Goal: Task Accomplishment & Management: Manage account settings

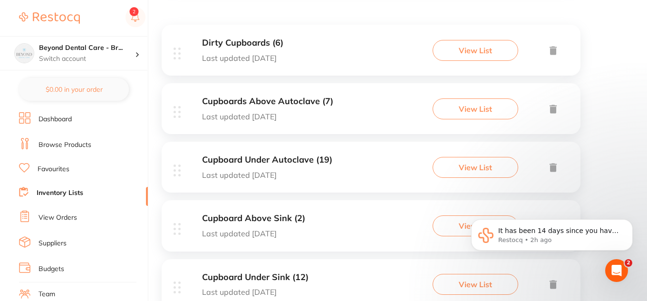
scroll to position [190, 0]
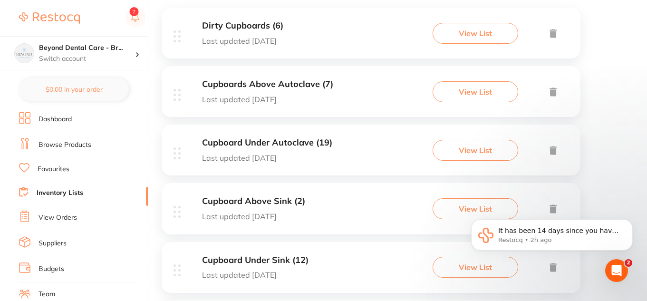
click at [328, 37] on div "Dirty Cupboards (6) Last updated [DATE] View List" at bounding box center [371, 33] width 419 height 51
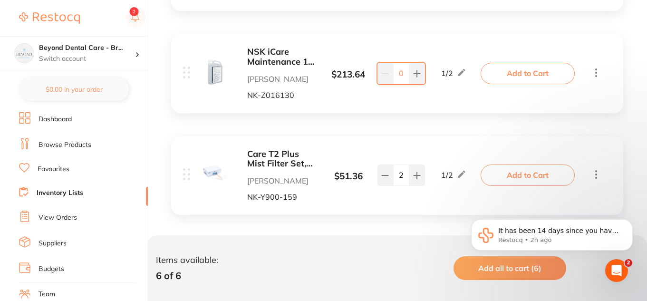
scroll to position [606, 0]
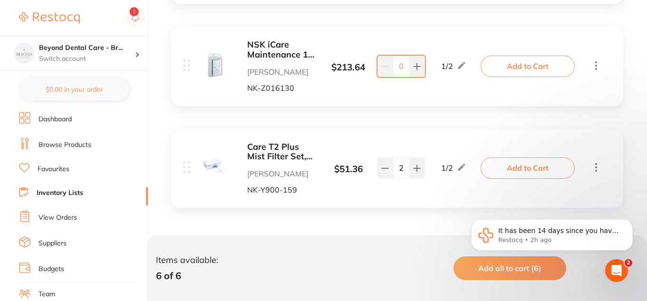
click at [61, 192] on link "Inventory Lists" at bounding box center [60, 193] width 47 height 10
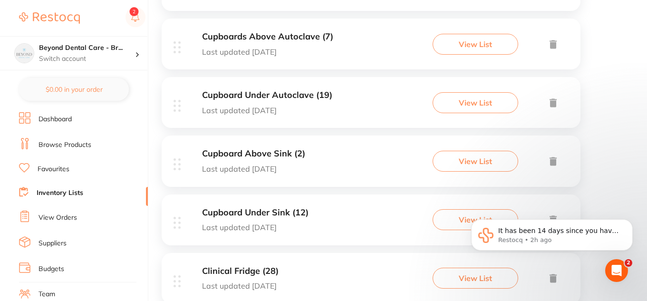
scroll to position [333, 0]
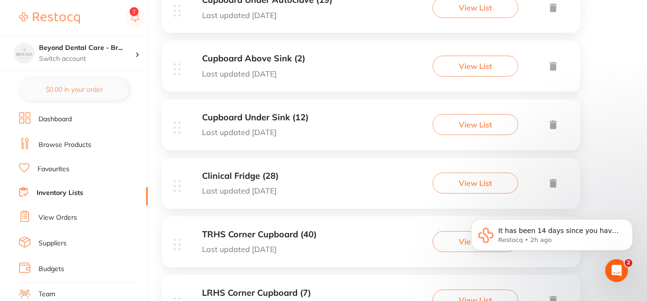
click at [330, 183] on div "Clinical Fridge (28) Last updated [DATE] View List" at bounding box center [371, 183] width 419 height 51
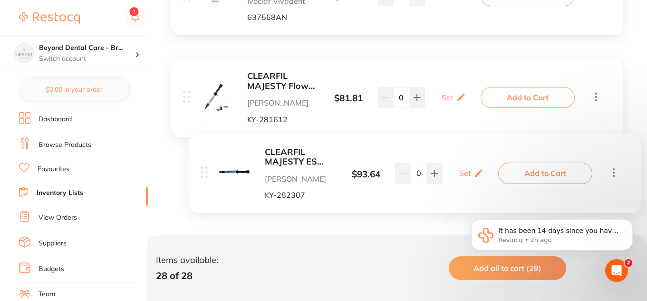
scroll to position [1902, 0]
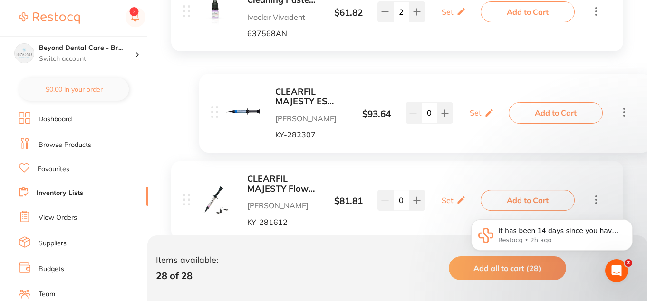
drag, startPoint x: 184, startPoint y: 155, endPoint x: 218, endPoint y: 118, distance: 50.5
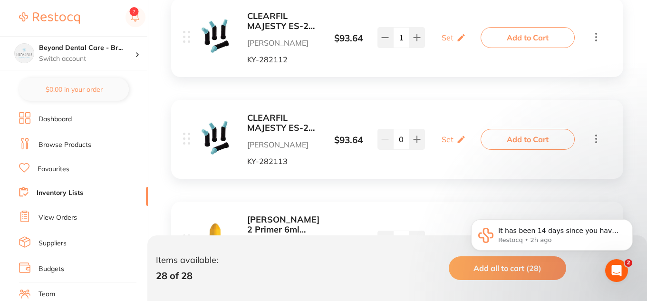
scroll to position [2676, 0]
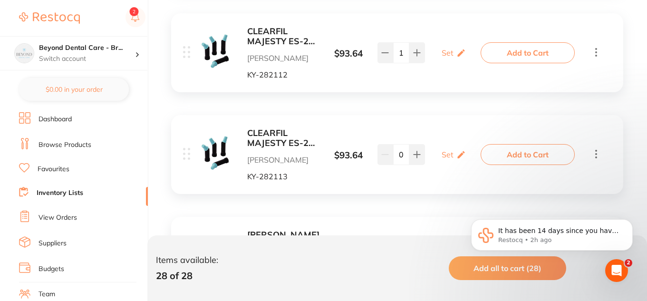
click at [274, 144] on b "CLEARFIL MAJESTY ES-2 A3.5 Classic PLT Tip 0.25g x 20" at bounding box center [282, 137] width 71 height 19
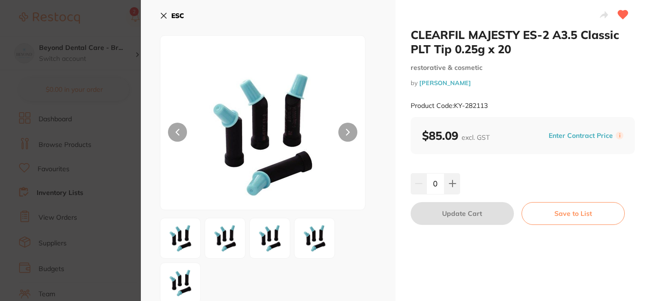
click at [166, 15] on icon at bounding box center [164, 16] width 8 height 8
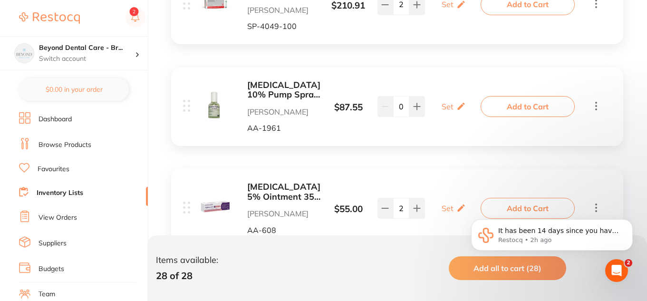
scroll to position [583, 0]
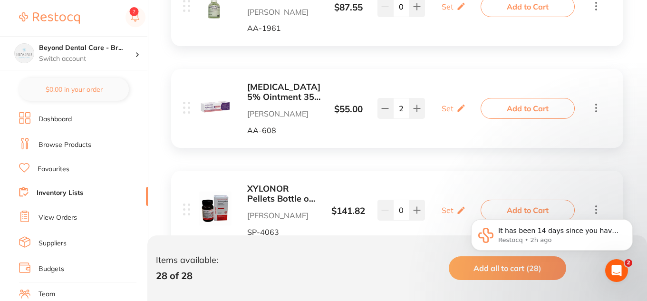
click at [37, 194] on link "Inventory Lists" at bounding box center [60, 193] width 47 height 10
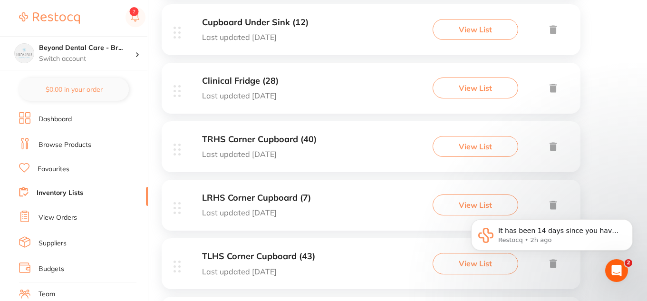
click at [294, 142] on h3 "TRHS Corner Cupboard (40)" at bounding box center [259, 140] width 115 height 10
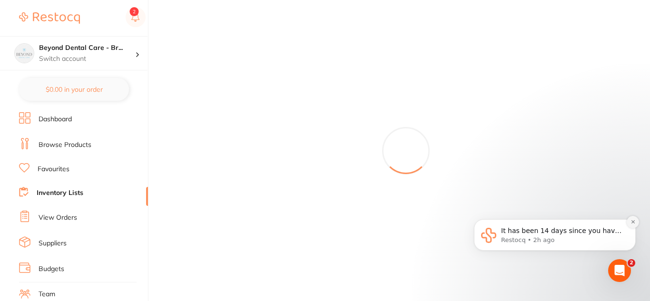
click at [631, 224] on icon "Dismiss notification" at bounding box center [632, 221] width 5 height 5
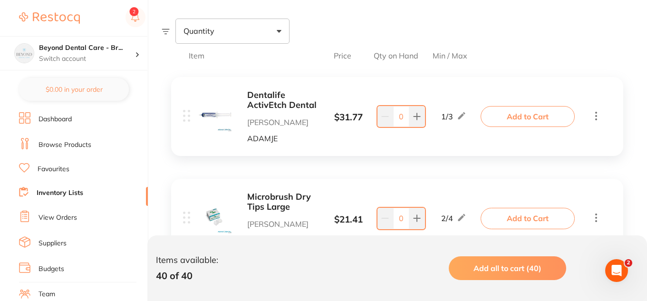
scroll to position [95, 0]
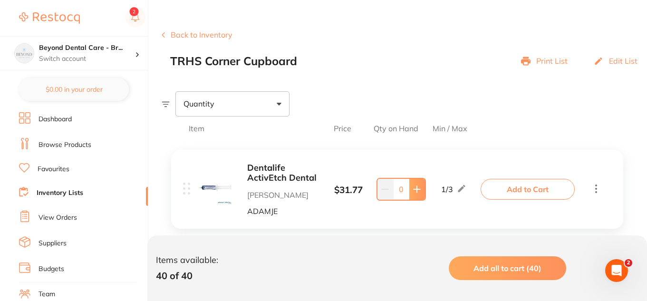
click at [417, 182] on button at bounding box center [417, 189] width 16 height 21
type input "1"
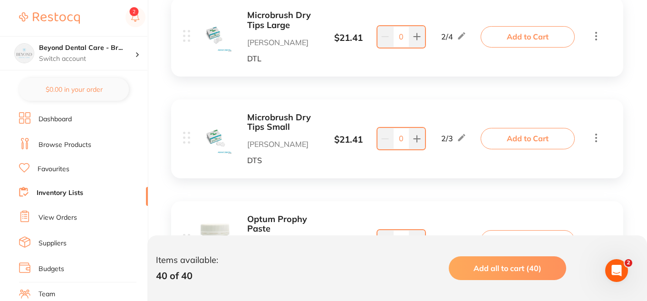
scroll to position [333, 0]
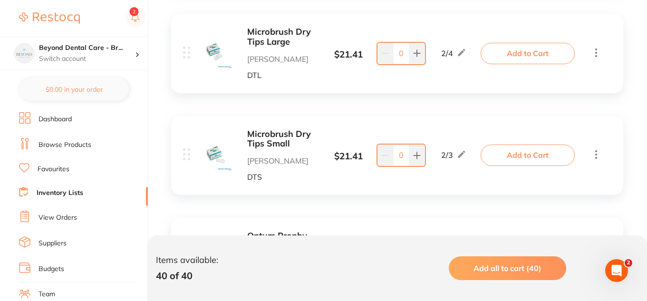
click at [424, 157] on div "2 / 3" at bounding box center [454, 154] width 60 height 11
click at [424, 156] on div "2 / 3" at bounding box center [454, 154] width 60 height 11
click at [417, 155] on icon at bounding box center [417, 155] width 6 height 6
type input "2"
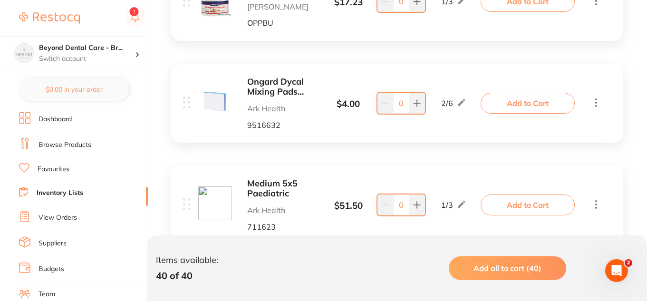
scroll to position [618, 0]
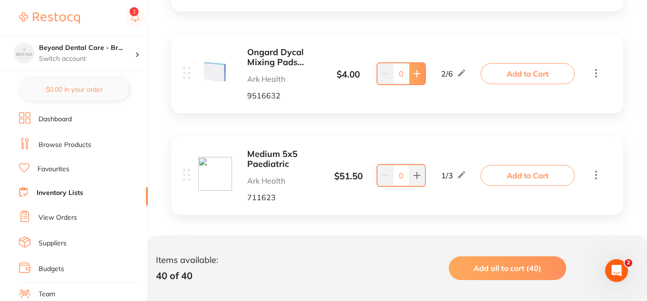
click at [419, 75] on icon at bounding box center [417, 74] width 8 height 8
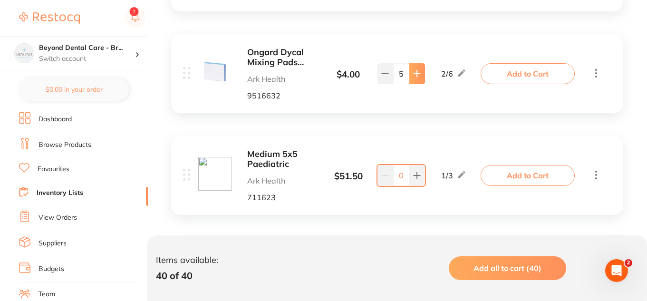
click at [419, 75] on icon at bounding box center [417, 74] width 8 height 8
type input "6"
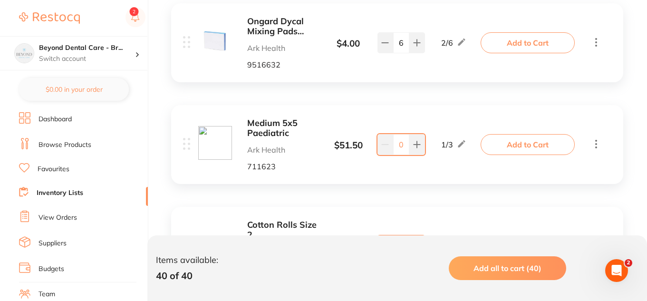
scroll to position [666, 0]
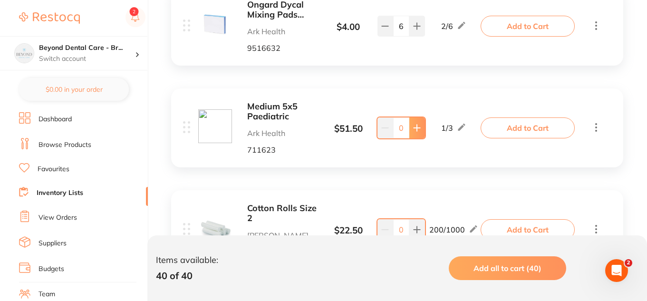
click at [420, 132] on icon at bounding box center [417, 128] width 8 height 8
type input "1"
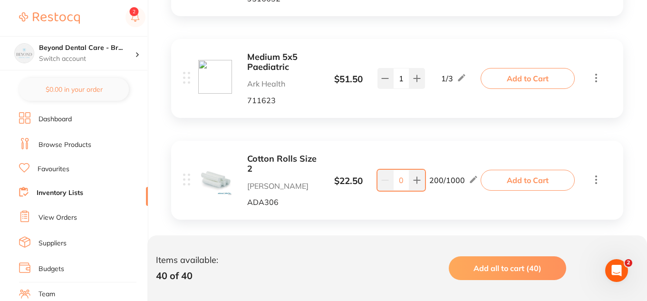
scroll to position [761, 0]
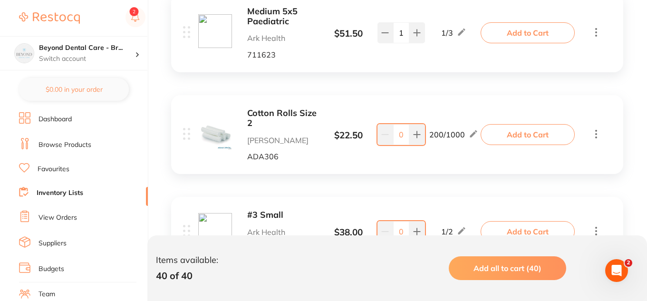
click at [406, 130] on input "0" at bounding box center [401, 134] width 16 height 21
type input "400"
click at [474, 137] on icon at bounding box center [474, 134] width 10 height 10
click at [436, 139] on input "200" at bounding box center [439, 139] width 19 height 15
type input "400"
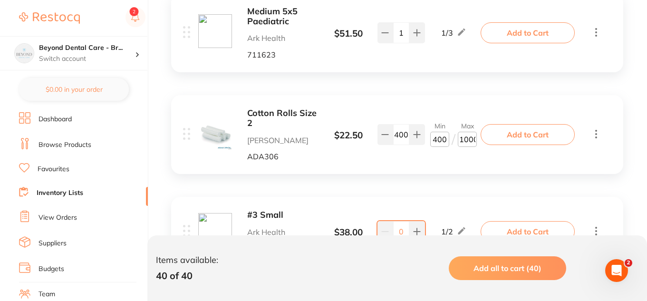
click at [391, 164] on div "Cotton Rolls Size 2 Adam Dental ADA306 $ 22.50 Min 400 / Max 1000 400 Min 400 /…" at bounding box center [397, 134] width 452 height 79
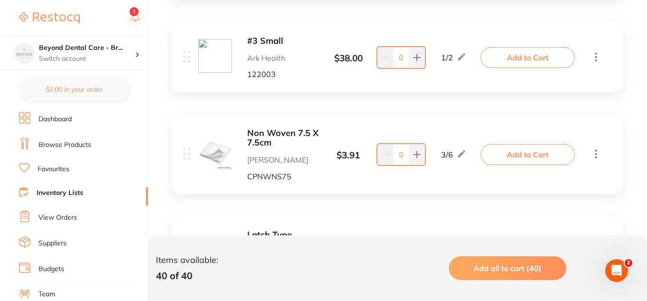
scroll to position [951, 0]
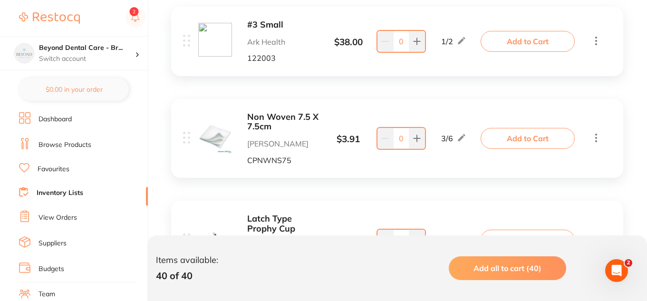
click at [252, 44] on p "Ark Health" at bounding box center [282, 42] width 71 height 9
click at [271, 22] on b "#3 Small" at bounding box center [282, 25] width 71 height 10
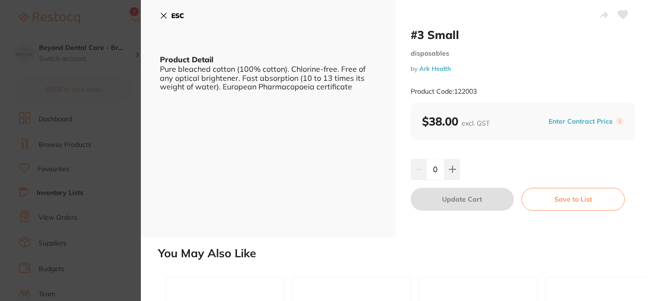
click at [166, 16] on icon at bounding box center [164, 16] width 8 height 8
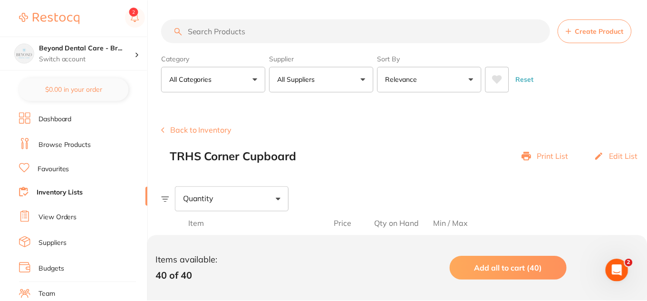
scroll to position [951, 0]
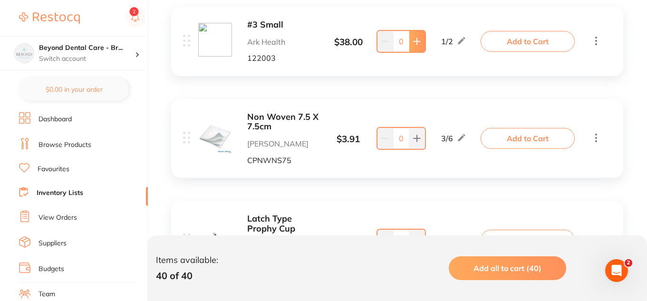
click at [413, 35] on button at bounding box center [417, 41] width 16 height 21
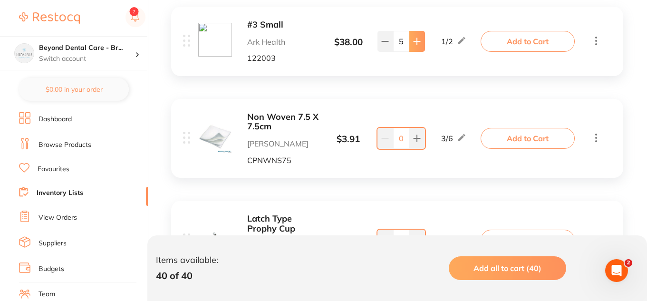
click at [413, 35] on button at bounding box center [417, 41] width 16 height 21
click at [414, 37] on button at bounding box center [417, 41] width 16 height 21
click at [390, 38] on button at bounding box center [386, 41] width 16 height 21
type input "6"
click at [406, 102] on div "Non Woven 7.5 X 7.5cm Adam Dental CPNWNS75 $ 3.91 3 / 6 0 3 / 6 Add to Cart" at bounding box center [397, 138] width 452 height 79
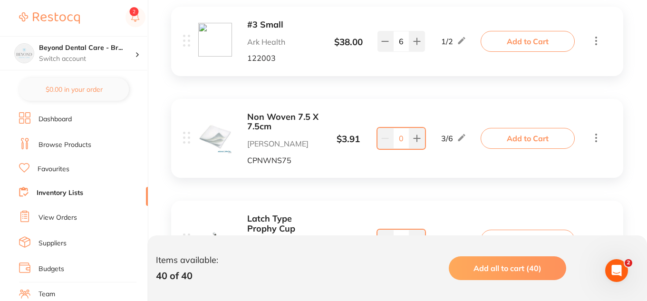
scroll to position [999, 0]
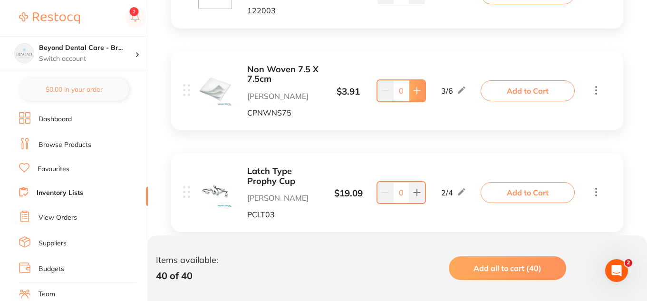
click at [415, 92] on icon at bounding box center [417, 91] width 8 height 8
type input "2"
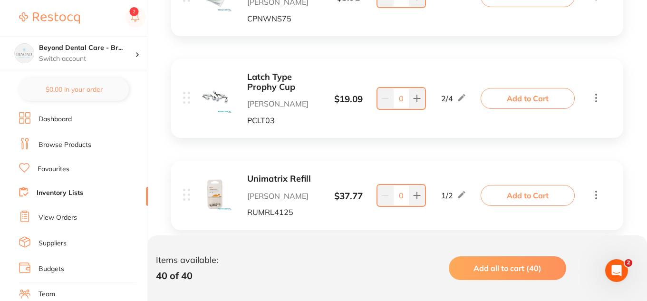
scroll to position [1094, 0]
click at [418, 92] on button at bounding box center [417, 97] width 16 height 21
type input "2"
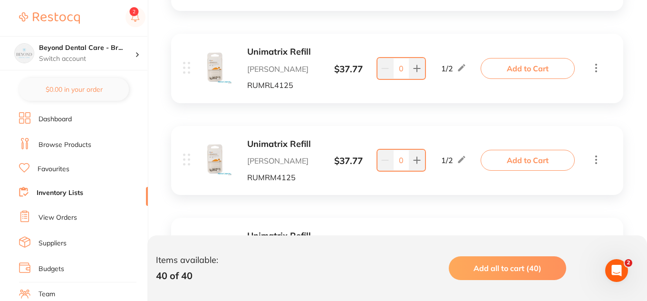
scroll to position [1236, 0]
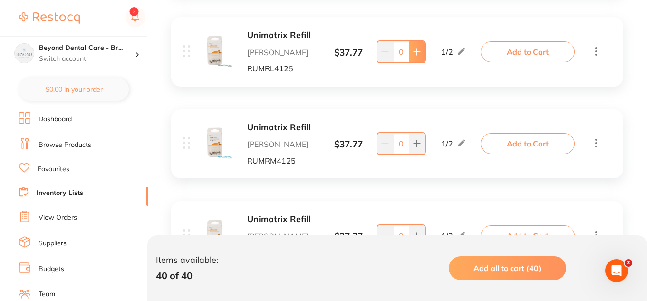
click at [416, 57] on button at bounding box center [417, 51] width 16 height 21
type input "1"
click at [419, 139] on button at bounding box center [417, 143] width 16 height 21
type input "1"
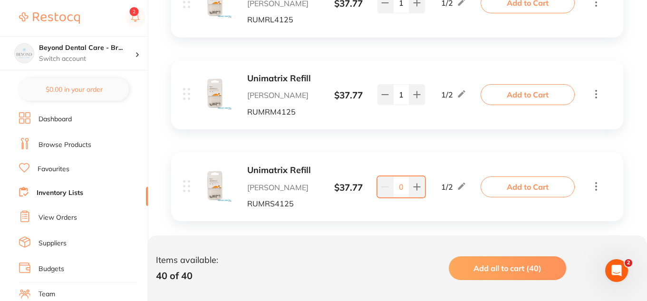
scroll to position [1331, 0]
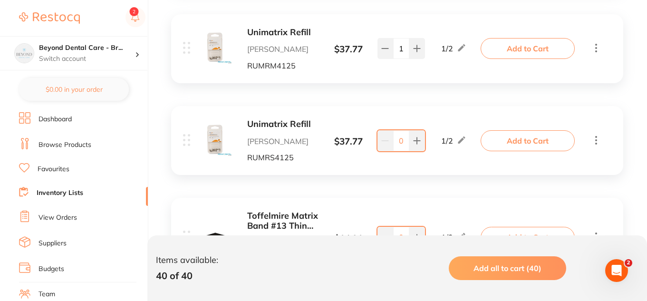
click at [420, 153] on div "Unimatrix Refill Adam Dental RUMRS4125 $ 37.77 1 / 2 0 1 / 2" at bounding box center [333, 140] width 301 height 42
click at [420, 147] on button at bounding box center [417, 140] width 16 height 21
type input "1"
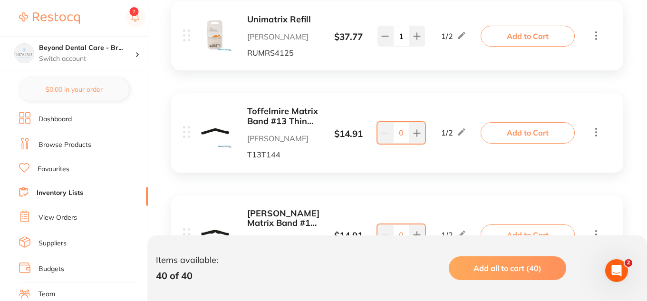
scroll to position [1474, 0]
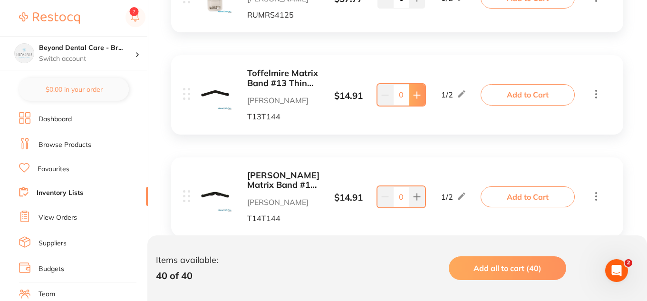
click at [416, 97] on icon at bounding box center [417, 95] width 8 height 8
type input "1"
click at [411, 194] on button at bounding box center [417, 196] width 16 height 21
type input "1"
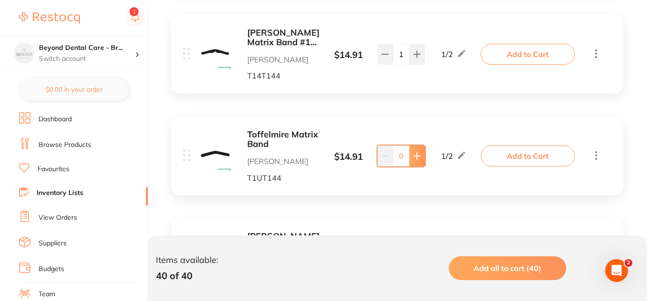
click at [422, 163] on button at bounding box center [417, 156] width 16 height 21
type input "1"
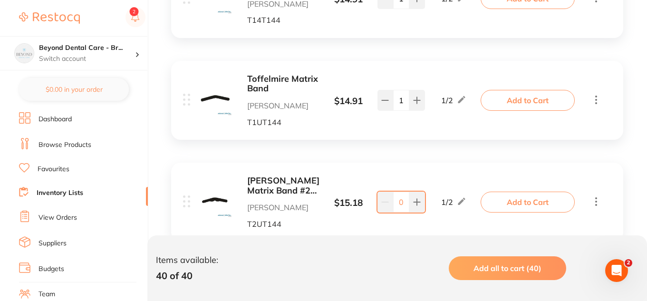
scroll to position [1759, 0]
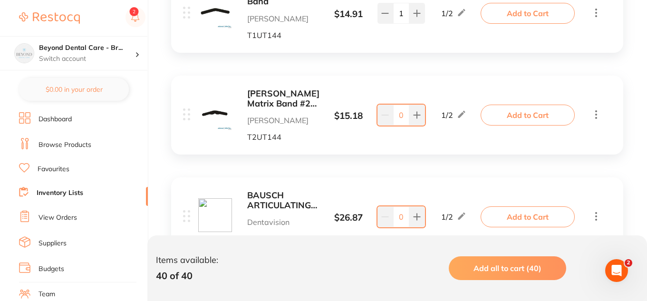
click at [424, 114] on div "1 / 2" at bounding box center [454, 114] width 60 height 11
click at [420, 117] on icon at bounding box center [417, 115] width 8 height 8
type input "1"
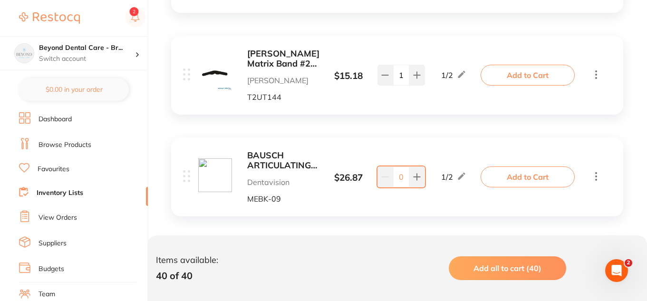
scroll to position [1855, 0]
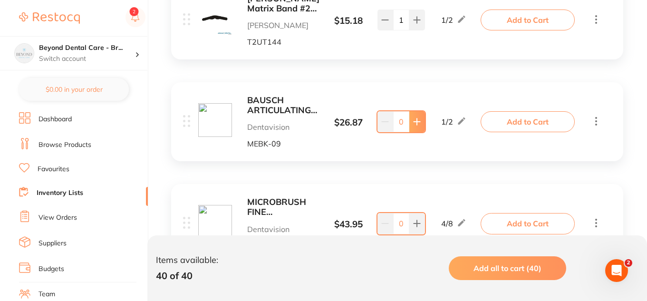
click at [419, 119] on icon at bounding box center [417, 122] width 8 height 8
type input "1"
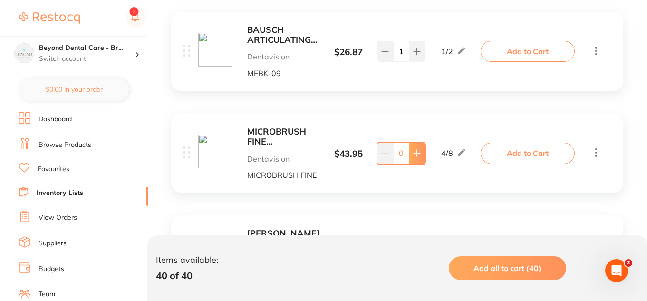
scroll to position [1950, 0]
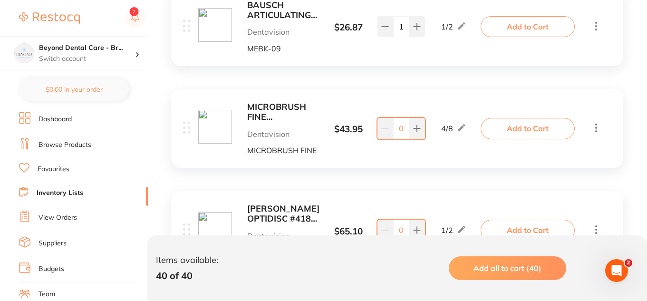
click at [405, 126] on input "0" at bounding box center [401, 128] width 16 height 21
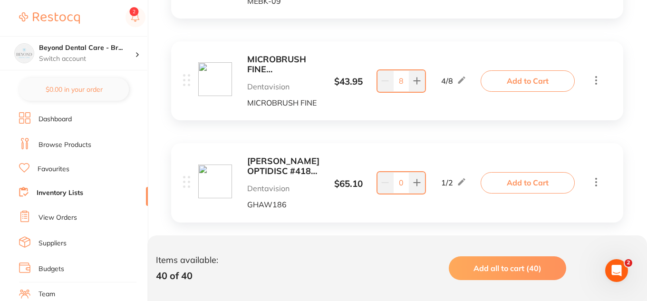
scroll to position [2092, 0]
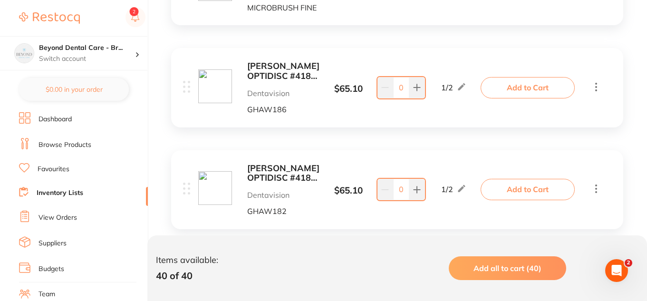
type input "8"
click at [385, 155] on div "KERR OPTIDISC #4182 FINE ORANGE 9.6MM (100) Dentavision GHAW182 $ 65.10 1 / 2 0…" at bounding box center [397, 189] width 452 height 79
click at [278, 71] on b "KERR OPTIDISC #4186 EXTRA FINE YELLOW 12.6MM (100)" at bounding box center [283, 70] width 72 height 19
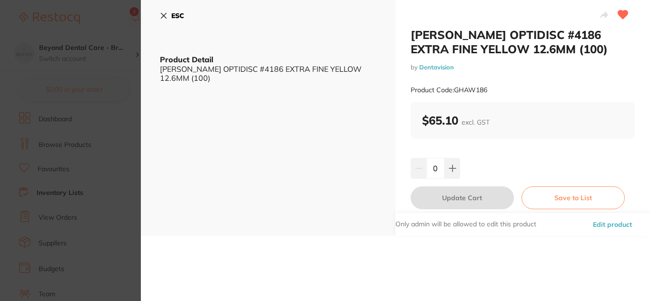
click at [164, 17] on icon at bounding box center [164, 16] width 8 height 8
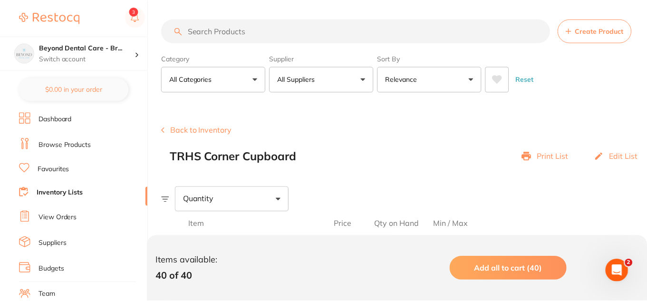
scroll to position [2092, 0]
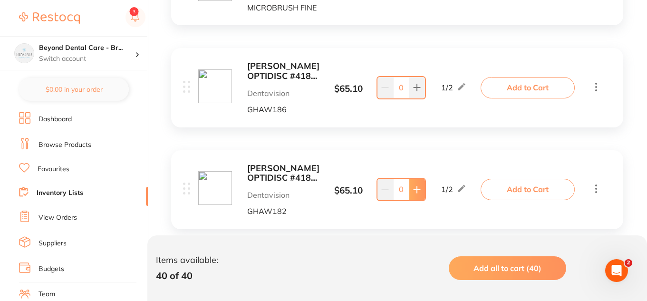
click at [418, 193] on icon at bounding box center [417, 190] width 8 height 8
type input "1"
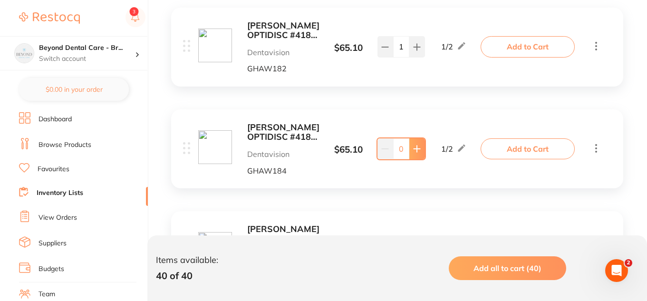
click at [418, 146] on icon at bounding box center [417, 149] width 8 height 8
type input "1"
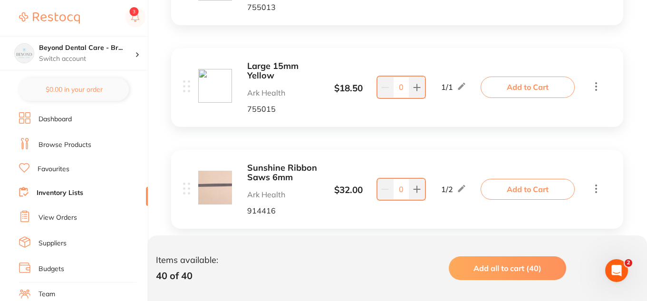
scroll to position [2901, 0]
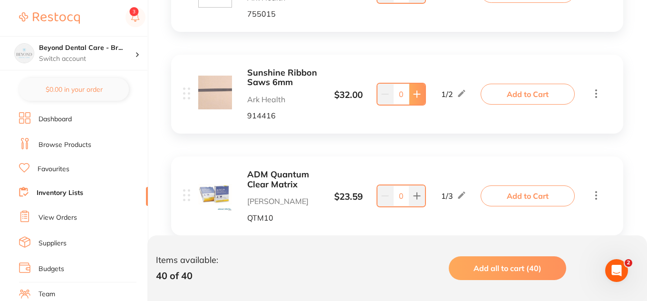
click at [412, 96] on button at bounding box center [417, 94] width 16 height 21
type input "1"
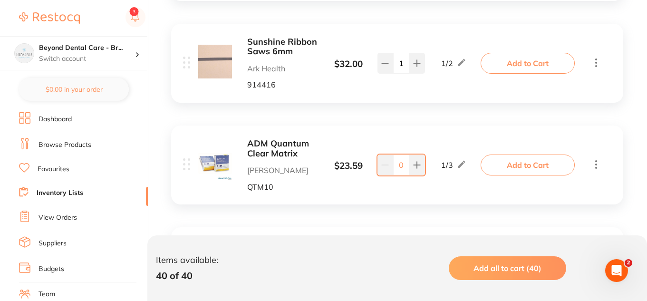
scroll to position [2948, 0]
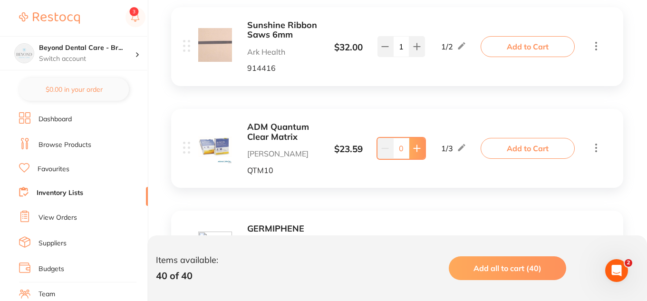
click at [419, 150] on icon at bounding box center [417, 149] width 8 height 8
type input "1"
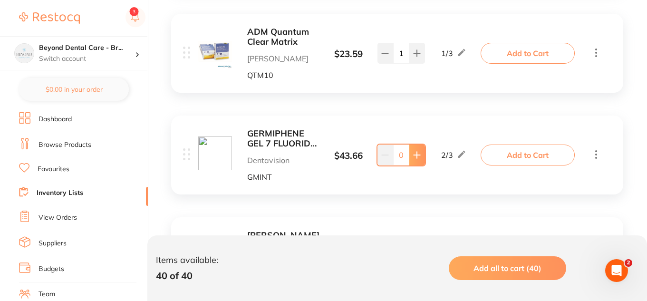
click at [416, 155] on icon at bounding box center [417, 155] width 6 height 6
type input "1"
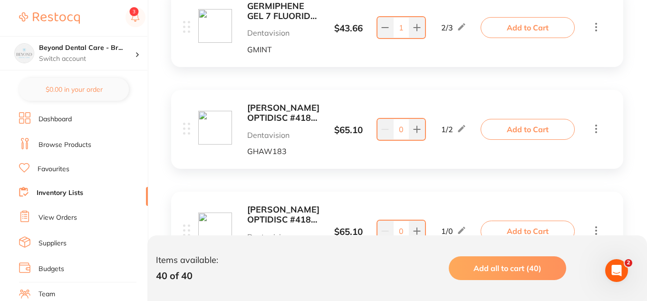
scroll to position [3186, 0]
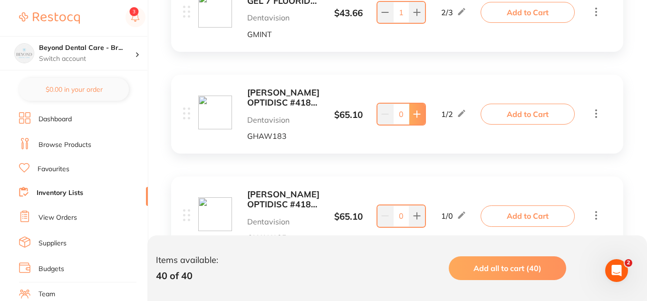
click at [417, 117] on icon at bounding box center [417, 114] width 6 height 6
click at [387, 119] on button at bounding box center [386, 114] width 16 height 21
type input "0"
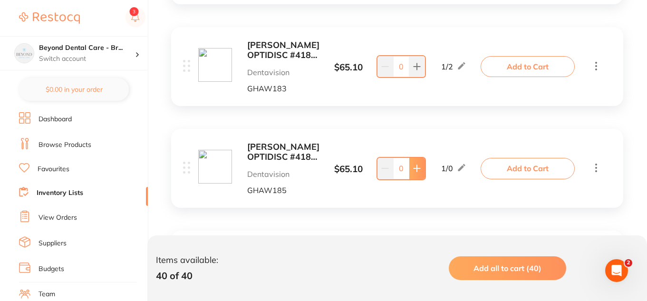
scroll to position [3281, 0]
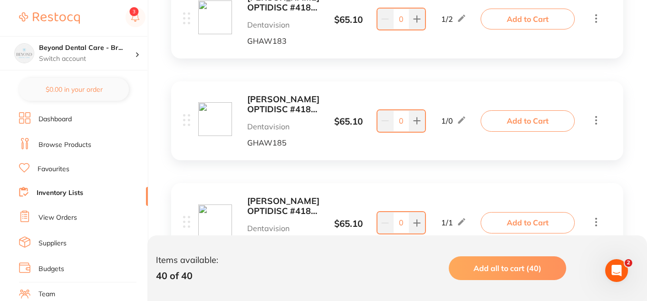
click at [426, 116] on div "1 / 0" at bounding box center [454, 120] width 60 height 11
click at [421, 119] on button at bounding box center [417, 120] width 16 height 21
type input "1"
click at [463, 117] on icon at bounding box center [462, 120] width 10 height 10
click at [466, 124] on input "0" at bounding box center [467, 125] width 19 height 15
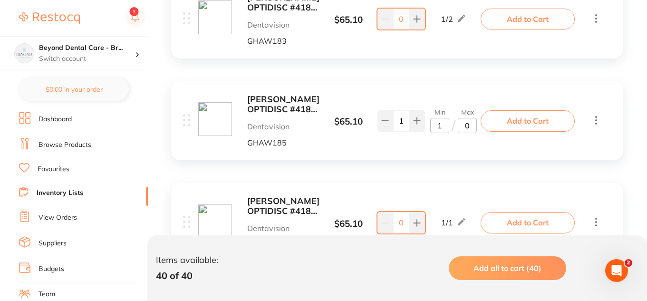
click at [468, 123] on input "0" at bounding box center [467, 125] width 19 height 15
type input "02"
click at [458, 219] on icon at bounding box center [462, 222] width 10 height 10
click at [473, 229] on input "1" at bounding box center [467, 227] width 19 height 15
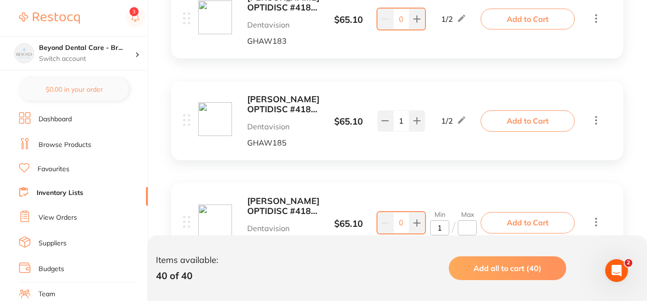
type input "2"
click at [417, 217] on button at bounding box center [417, 222] width 16 height 21
type input "1"
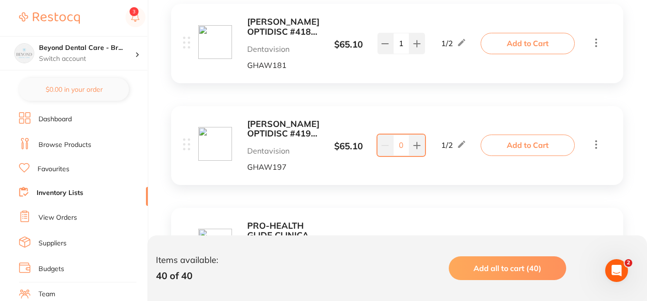
scroll to position [3471, 0]
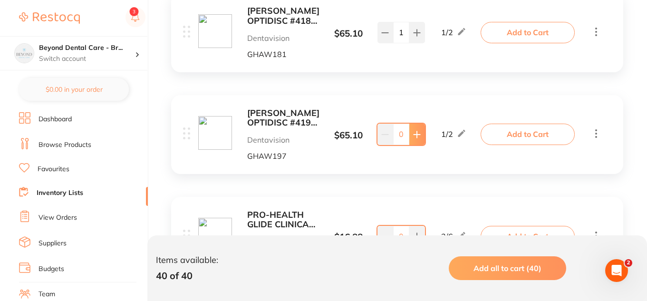
click at [418, 136] on icon at bounding box center [417, 135] width 8 height 8
type input "1"
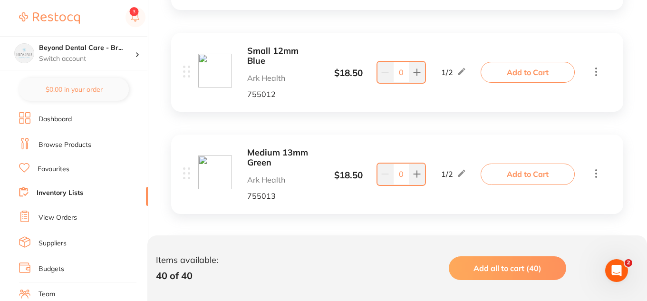
scroll to position [2568, 0]
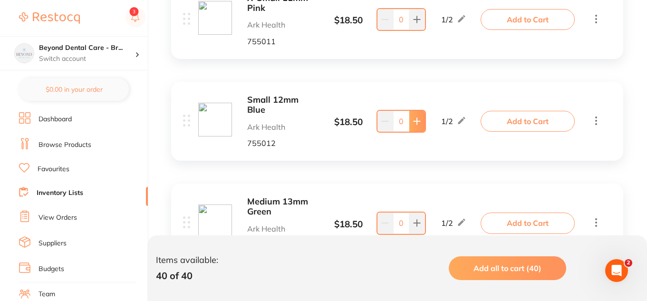
click at [421, 115] on button at bounding box center [417, 121] width 16 height 21
type input "1"
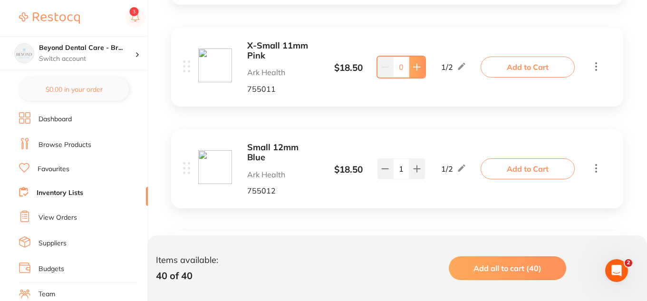
click at [412, 67] on button at bounding box center [417, 67] width 16 height 21
type input "1"
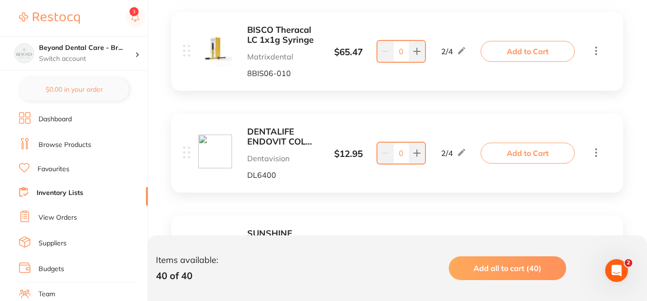
scroll to position [3804, 0]
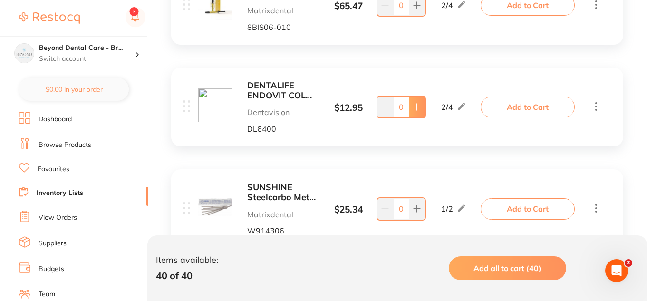
click at [416, 111] on icon at bounding box center [417, 107] width 8 height 8
type input "1"
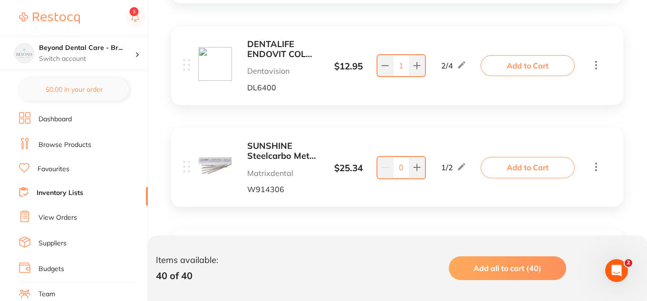
scroll to position [3899, 0]
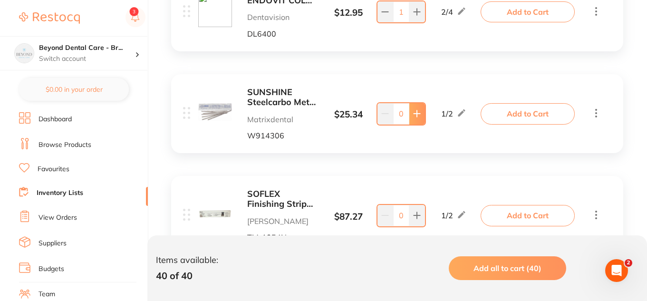
click at [418, 114] on icon at bounding box center [417, 114] width 6 height 6
type input "1"
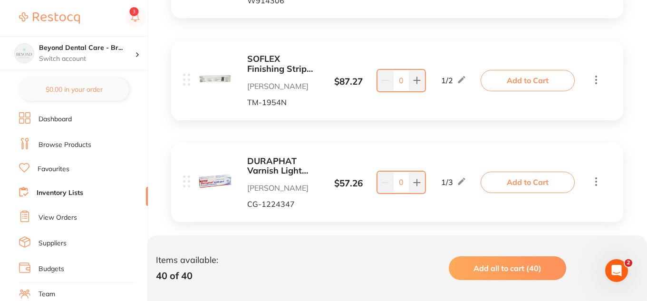
scroll to position [4042, 0]
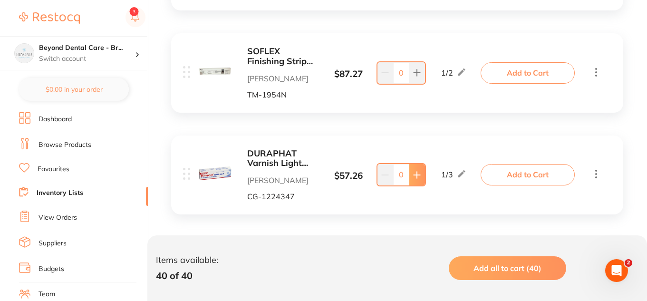
click at [413, 167] on button at bounding box center [417, 174] width 16 height 21
type input "1"
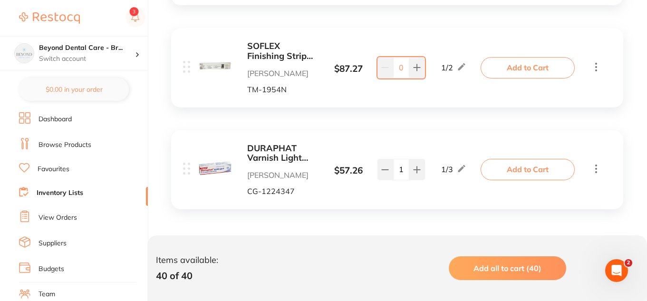
scroll to position [4049, 0]
click at [59, 194] on link "Inventory Lists" at bounding box center [60, 193] width 47 height 10
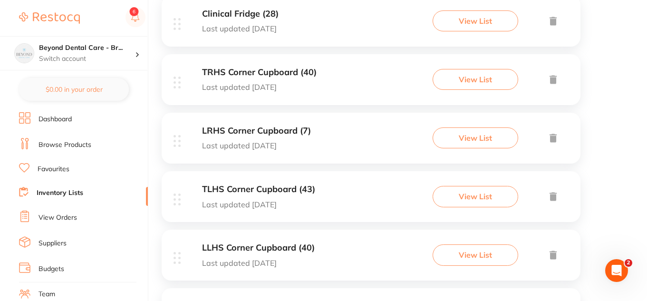
scroll to position [512, 0]
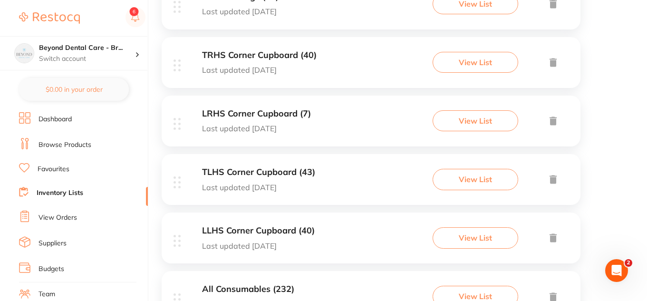
click at [278, 125] on p "Last updated today" at bounding box center [256, 128] width 109 height 9
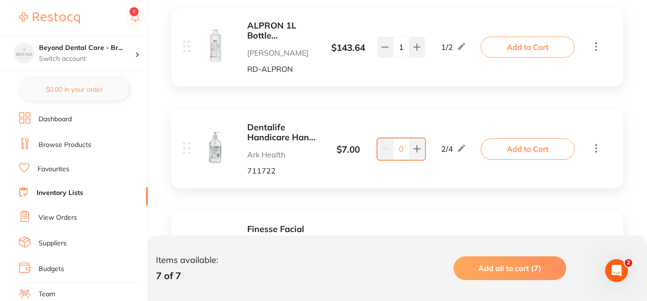
scroll to position [618, 0]
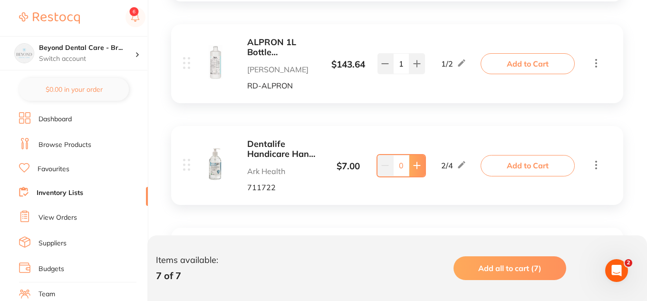
click at [421, 168] on button at bounding box center [417, 165] width 16 height 21
type input "1"
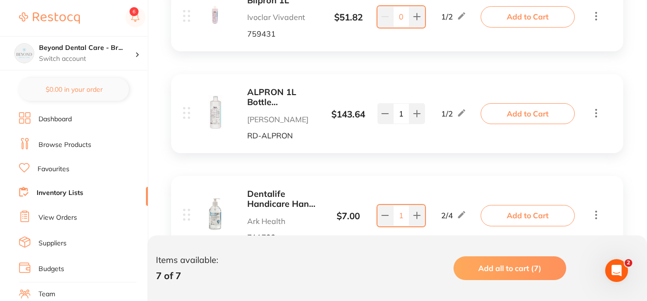
scroll to position [523, 0]
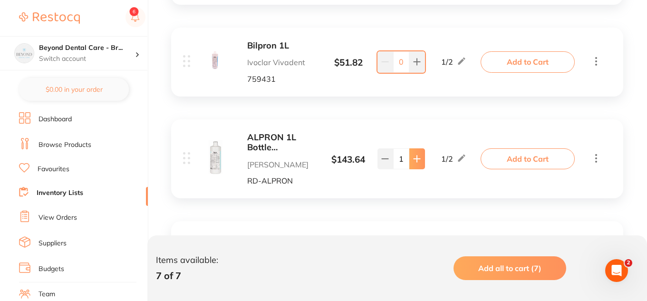
click at [414, 162] on icon at bounding box center [417, 159] width 8 height 8
type input "2"
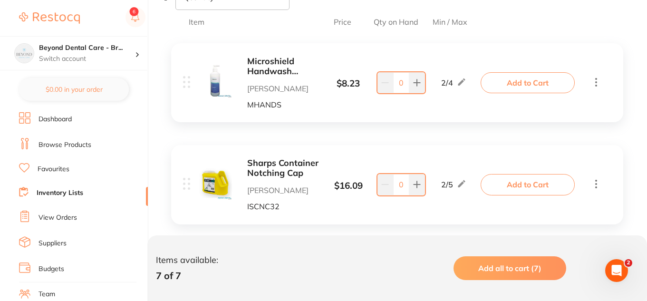
scroll to position [194, 0]
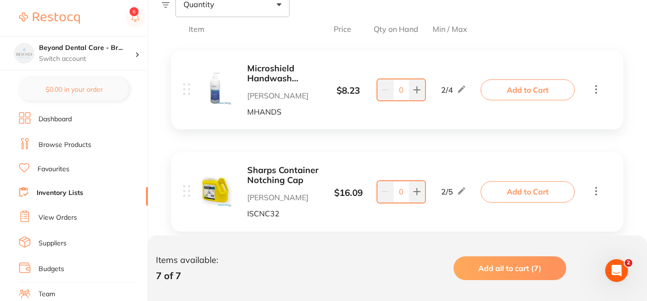
click at [83, 195] on link "Inventory Lists" at bounding box center [60, 193] width 47 height 10
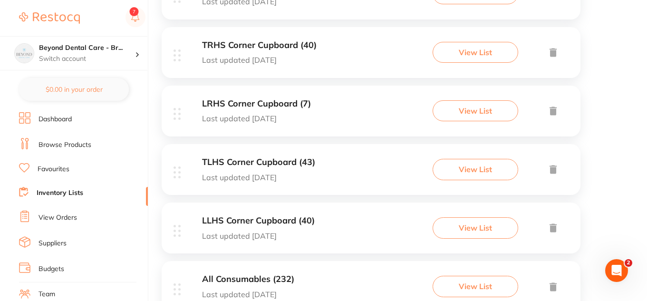
scroll to position [523, 0]
click at [359, 160] on div "TLHS Corner Cupboard (43) Last updated 5 days ago View List" at bounding box center [371, 168] width 419 height 51
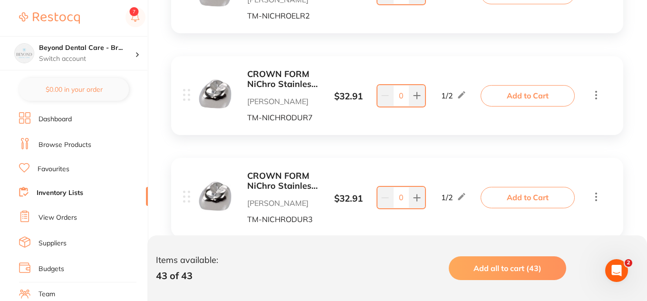
scroll to position [2425, 0]
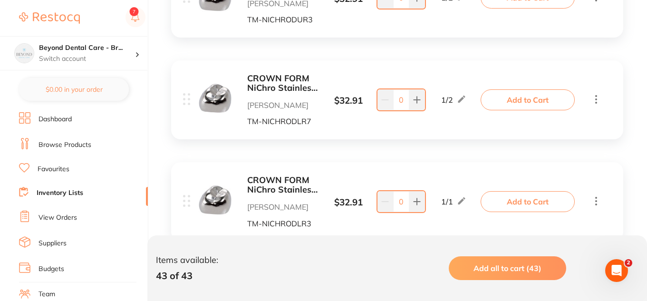
click at [95, 199] on li "Inventory Lists" at bounding box center [83, 193] width 129 height 13
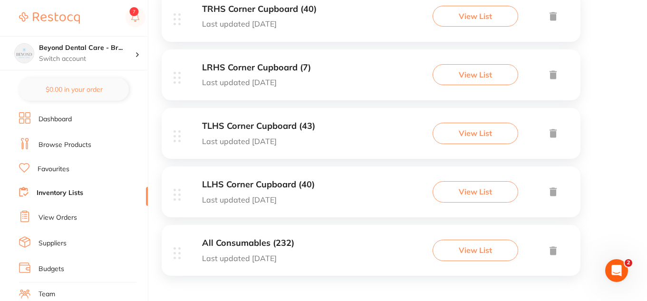
scroll to position [560, 0]
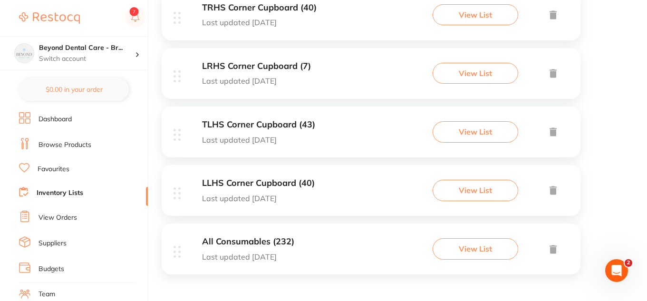
click at [309, 82] on p "Last updated today" at bounding box center [256, 81] width 109 height 9
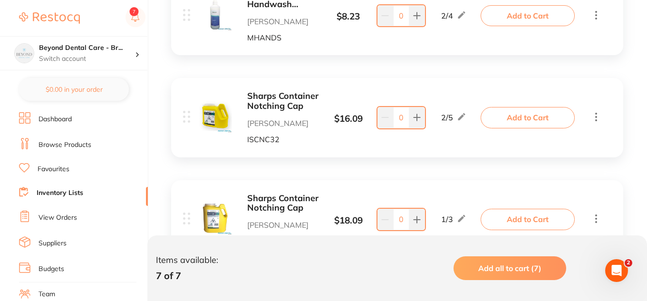
scroll to position [285, 0]
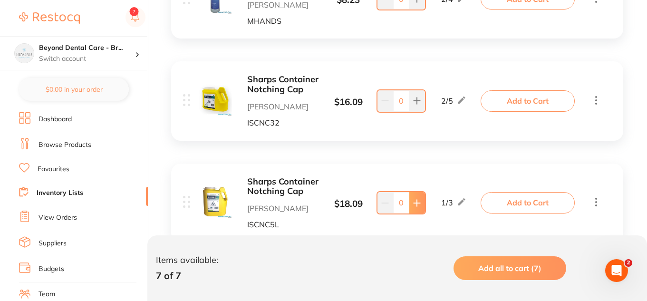
click at [411, 201] on button at bounding box center [417, 202] width 16 height 21
type input "2"
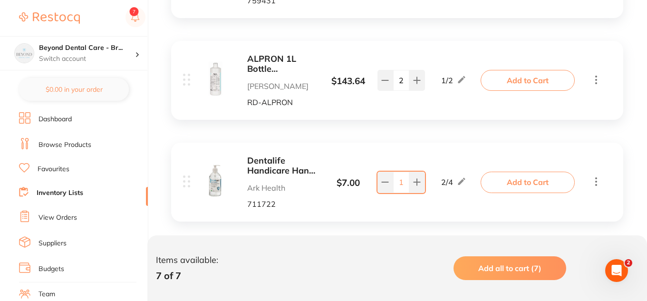
scroll to position [618, 0]
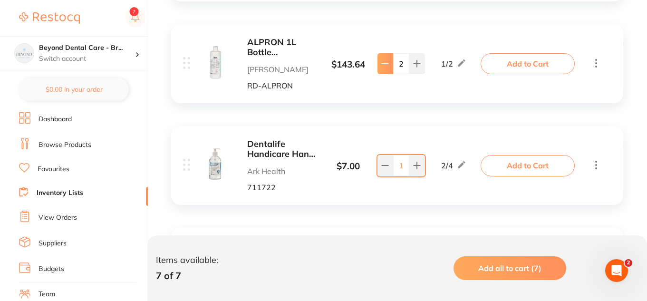
click at [388, 68] on button at bounding box center [386, 63] width 16 height 21
type input "1"
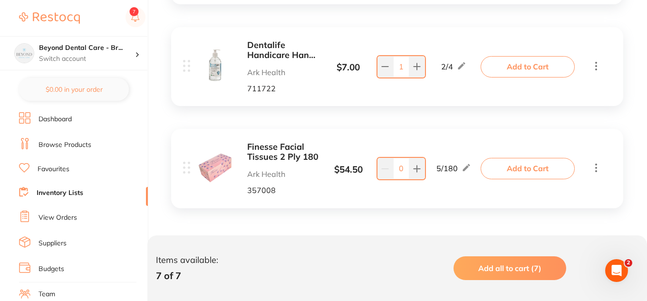
scroll to position [718, 0]
click at [405, 171] on input "0" at bounding box center [401, 167] width 16 height 21
type input "37"
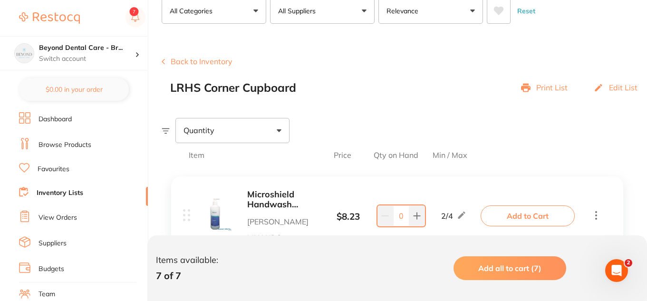
scroll to position [52, 0]
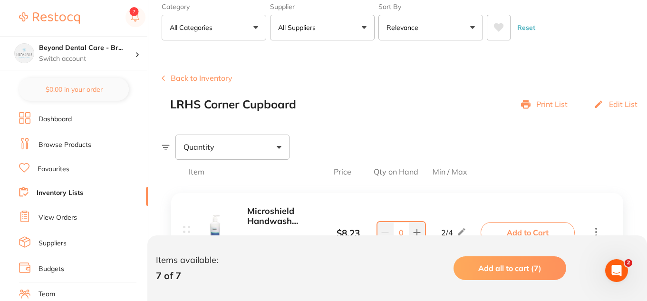
click at [70, 191] on link "Inventory Lists" at bounding box center [60, 193] width 47 height 10
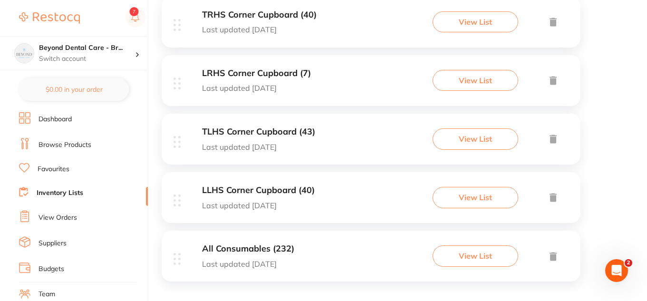
scroll to position [560, 0]
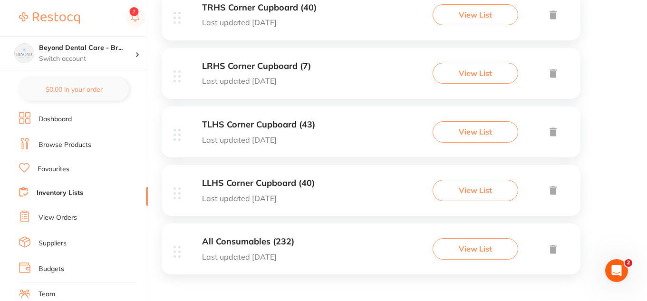
click at [343, 188] on div "LLHS Corner Cupboard (40) Last updated today View List" at bounding box center [371, 190] width 419 height 51
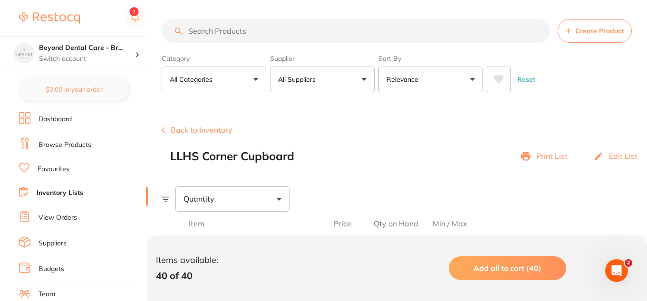
click at [81, 193] on link "Inventory Lists" at bounding box center [60, 193] width 47 height 10
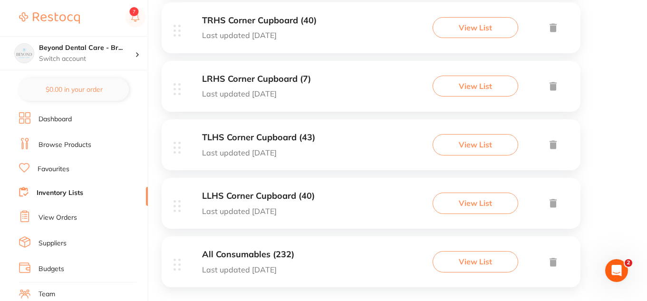
scroll to position [560, 0]
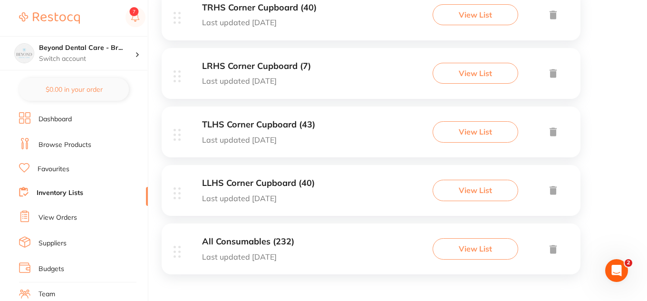
click at [271, 184] on h3 "LLHS Corner Cupboard (40)" at bounding box center [258, 183] width 113 height 10
